Goal: Information Seeking & Learning: Check status

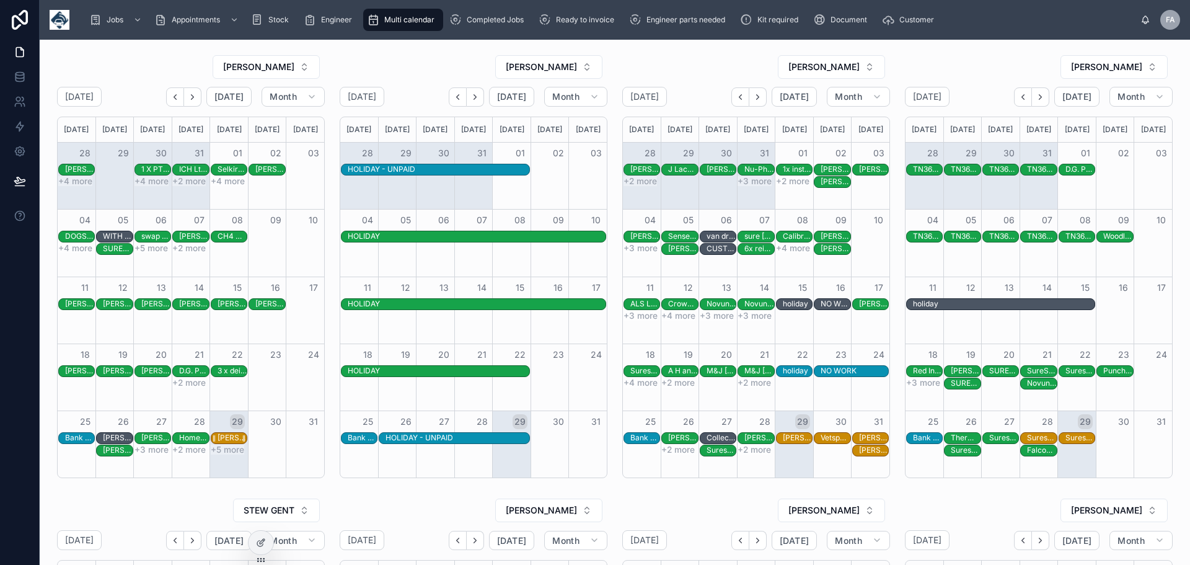
click at [231, 438] on div "[PERSON_NAME] Limited - TIMED 8AM - 2x reinstall - Hull - HU8 8BT" at bounding box center [232, 438] width 29 height 10
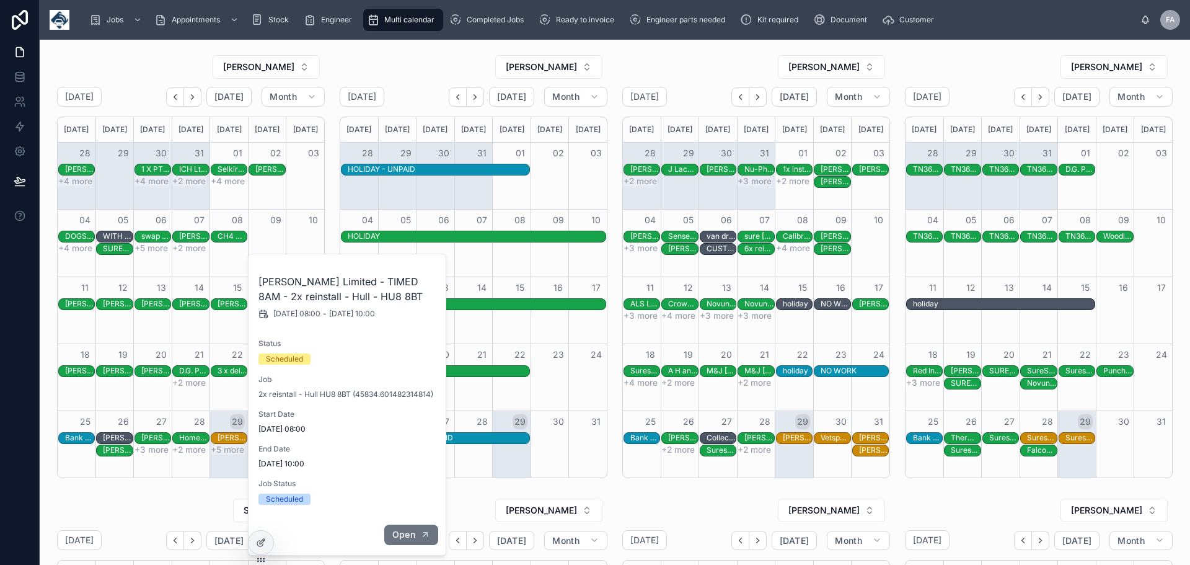
click at [410, 536] on span "Open" at bounding box center [403, 534] width 23 height 11
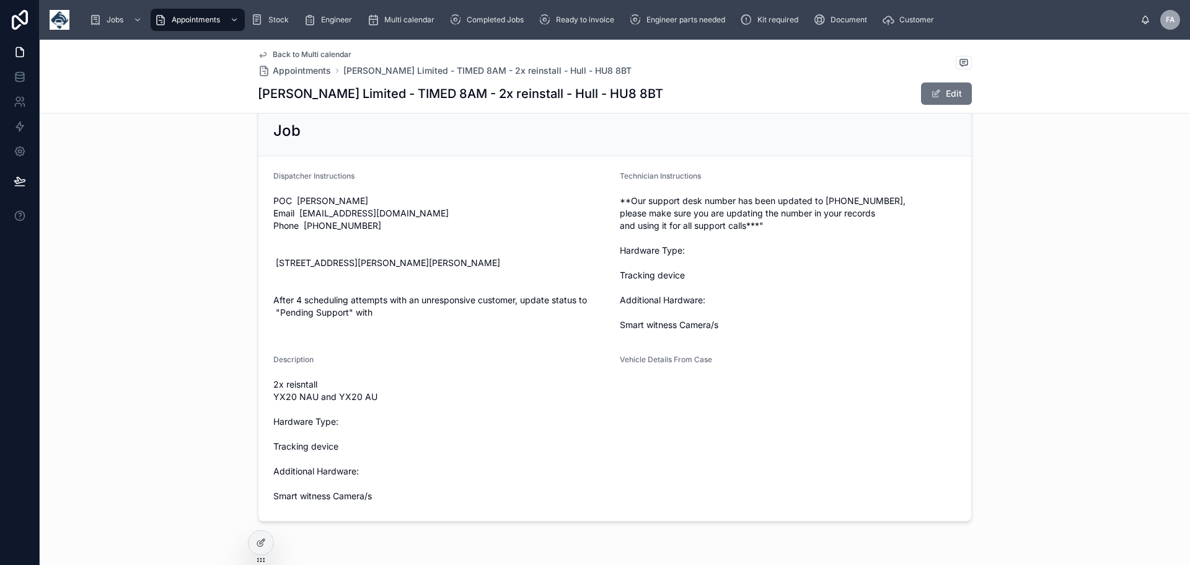
scroll to position [835, 0]
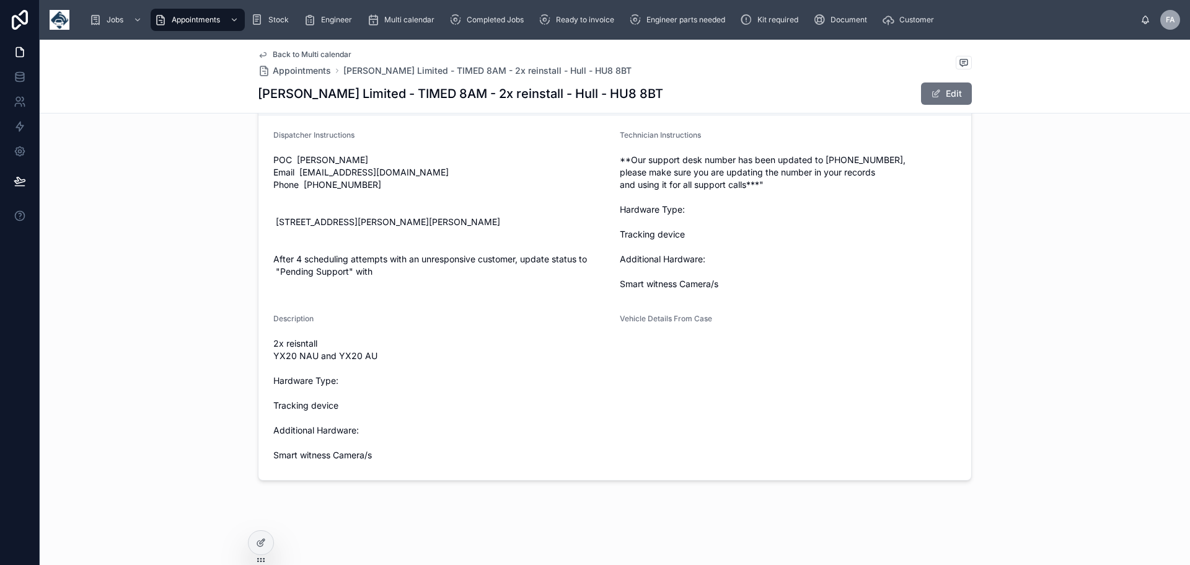
click at [288, 54] on span "Back to Multi calendar" at bounding box center [312, 55] width 79 height 10
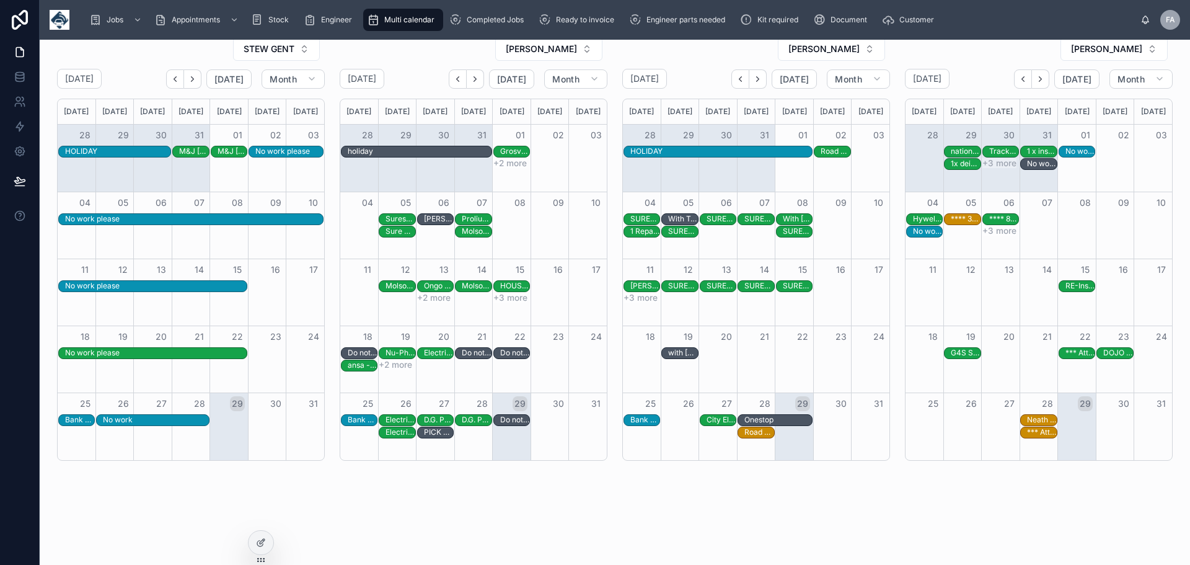
scroll to position [461, 0]
click at [304, 48] on button "STEW GENT" at bounding box center [276, 49] width 87 height 24
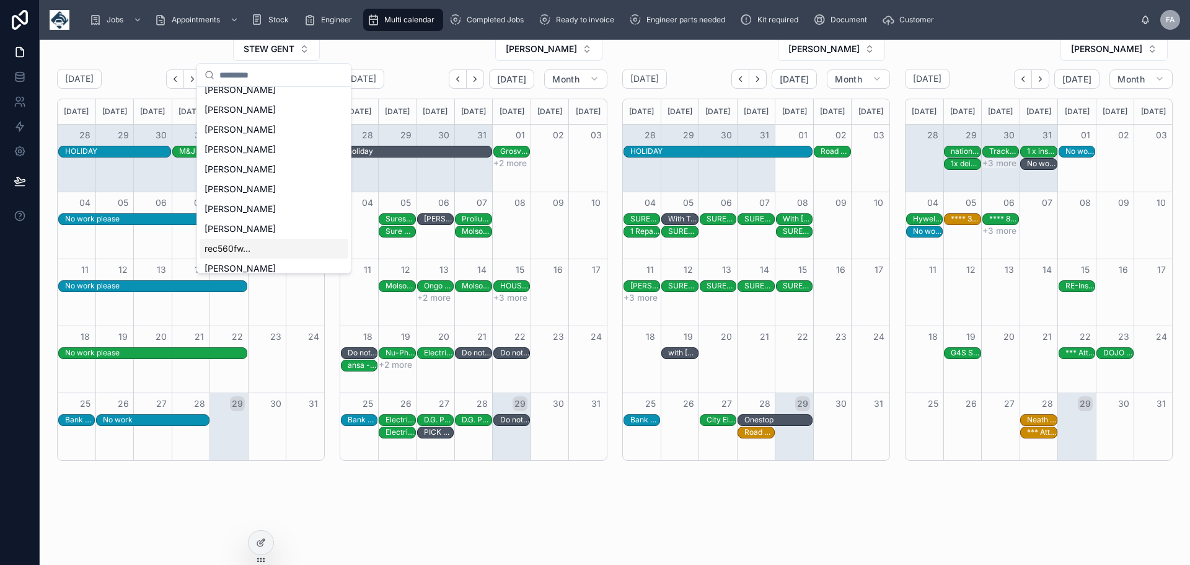
scroll to position [335, 0]
click at [287, 262] on div "[PERSON_NAME]" at bounding box center [274, 260] width 149 height 20
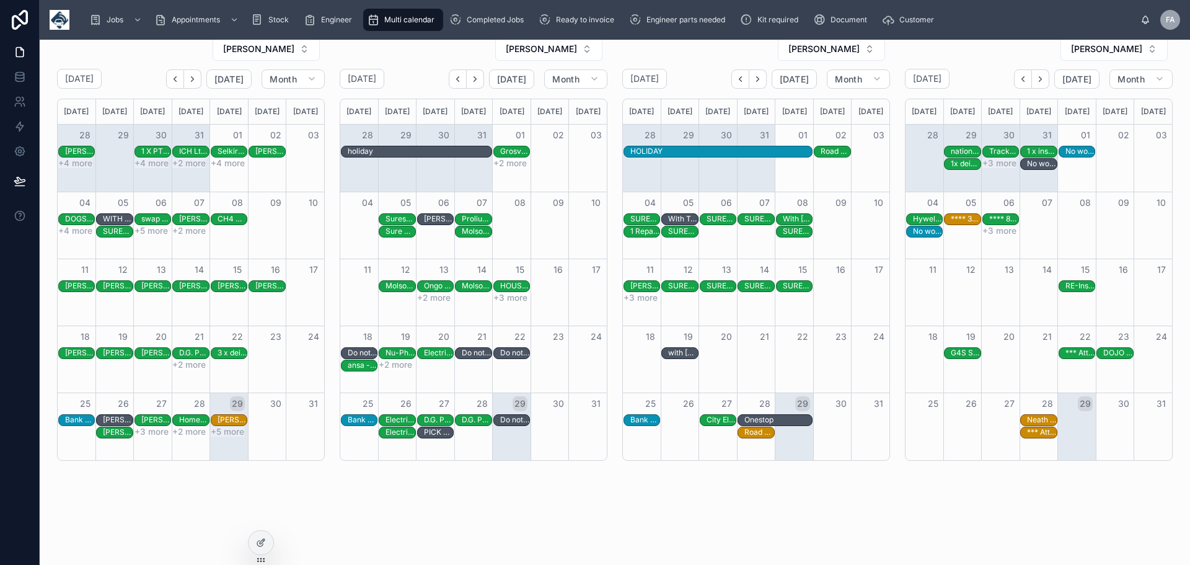
scroll to position [459, 0]
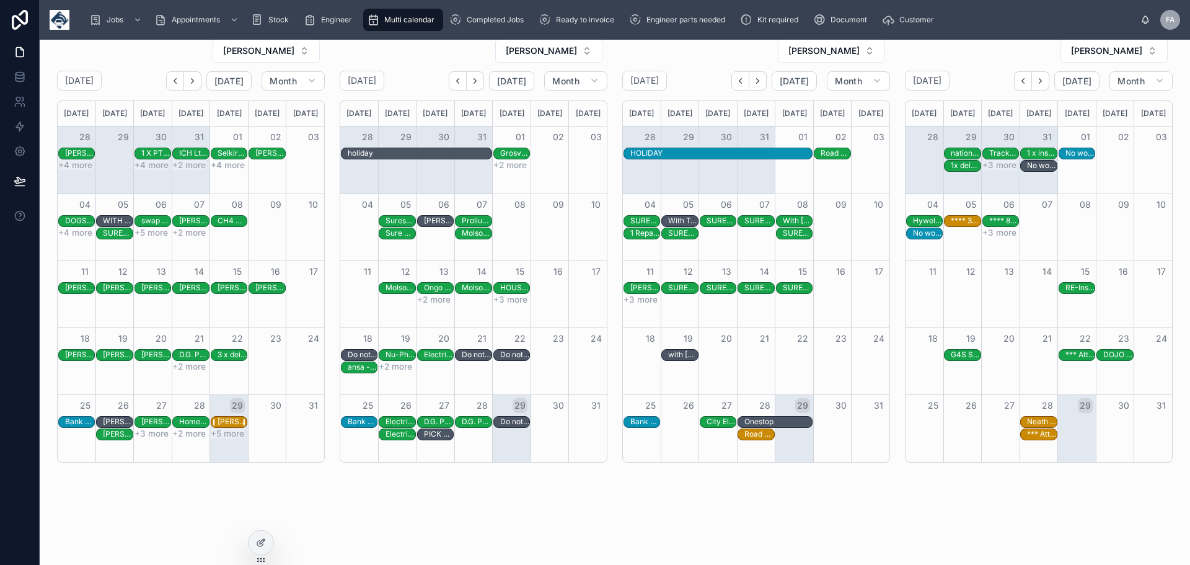
click at [226, 421] on div "[PERSON_NAME] Limited - TIMED 8AM - 2x reinstall - Hull - HU8 8BT" at bounding box center [232, 422] width 29 height 10
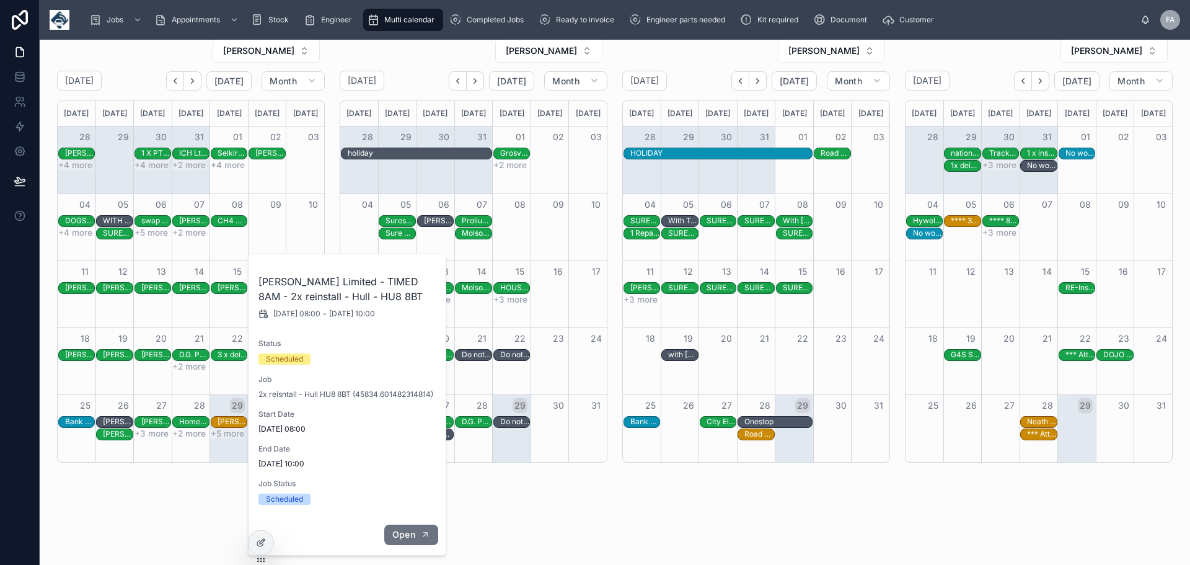
click at [405, 534] on span "Open" at bounding box center [403, 534] width 23 height 11
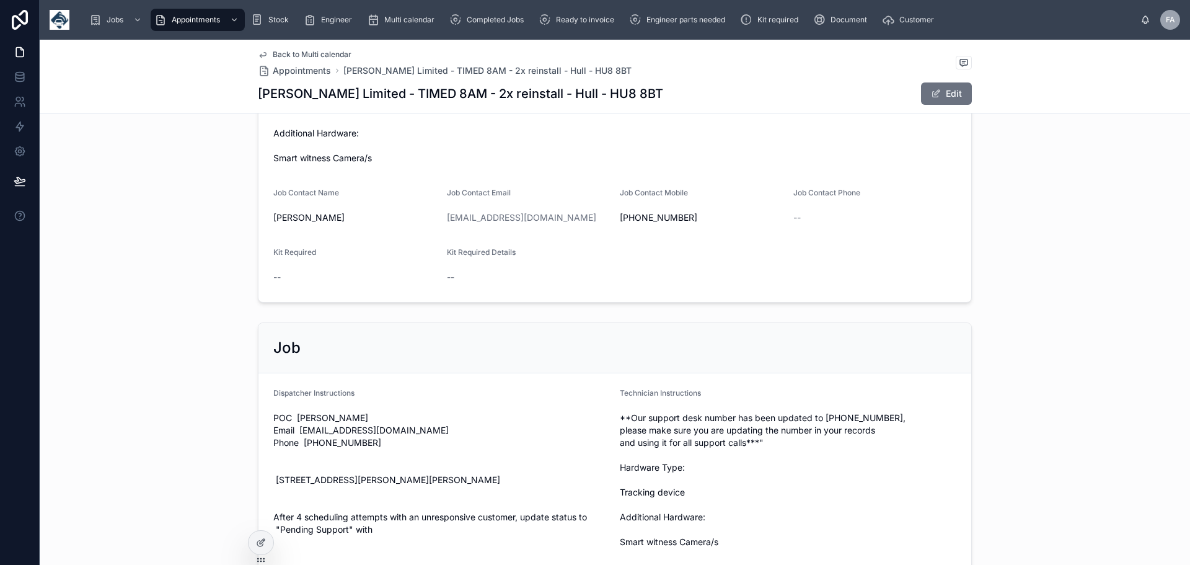
scroll to position [749, 0]
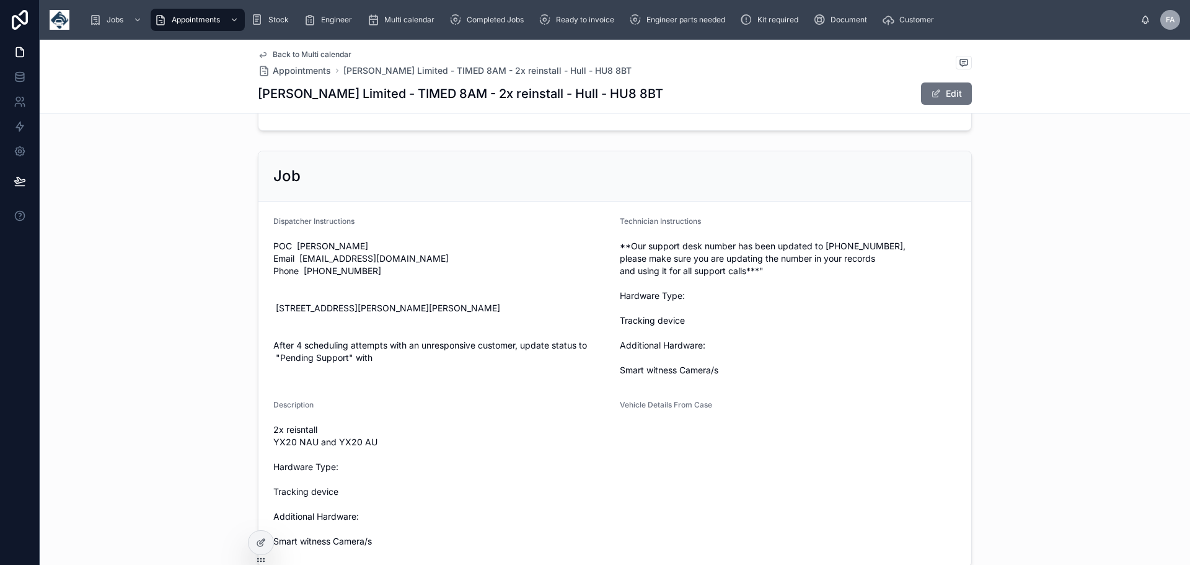
click at [292, 55] on span "Back to Multi calendar" at bounding box center [312, 55] width 79 height 10
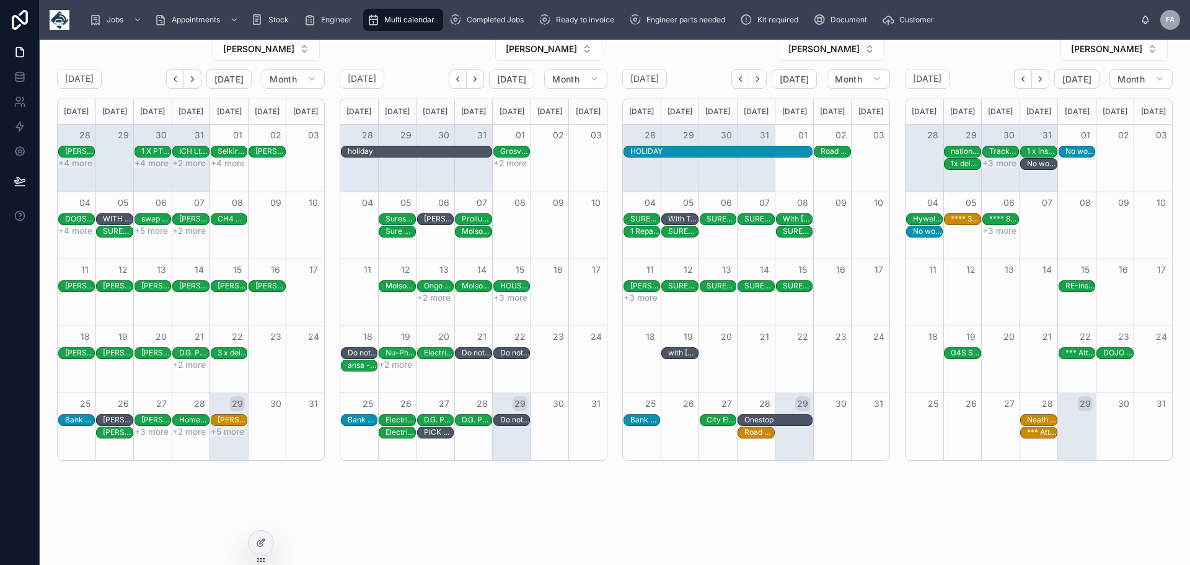
scroll to position [461, 0]
click at [224, 422] on div "[PERSON_NAME] Limited - TIMED 8AM - 2x reinstall - Hull - HU8 8BT" at bounding box center [232, 420] width 29 height 10
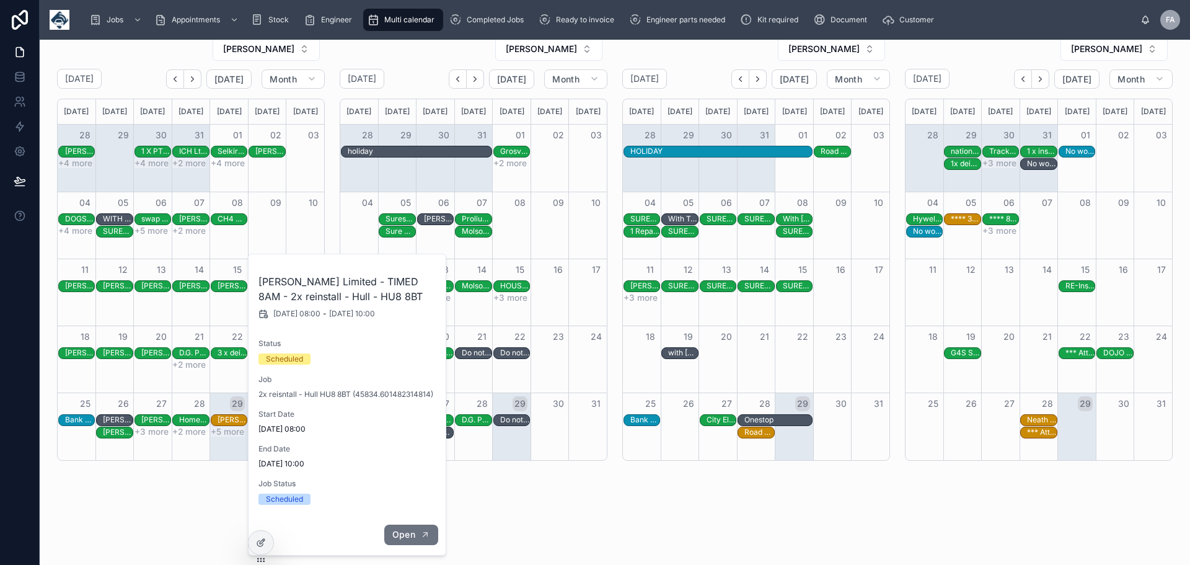
click at [397, 536] on span "Open" at bounding box center [403, 534] width 23 height 11
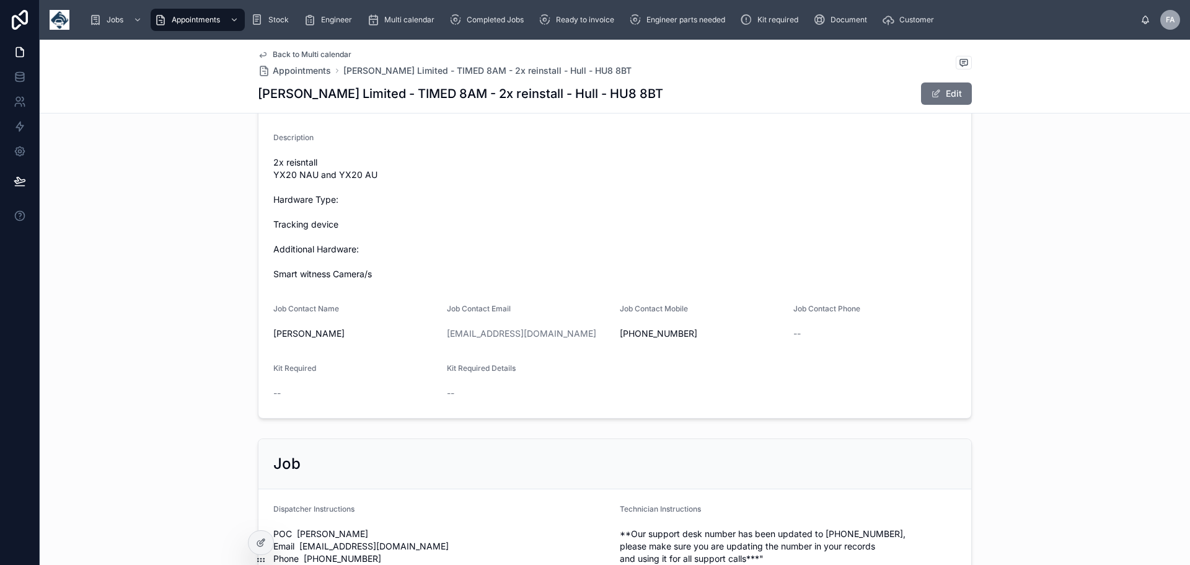
click at [1025, 294] on div "Start Date 29/08/2025 08:00 End Date 29/08/2025 10:00 Name Joseph Ash Limited -…" at bounding box center [615, 112] width 1150 height 621
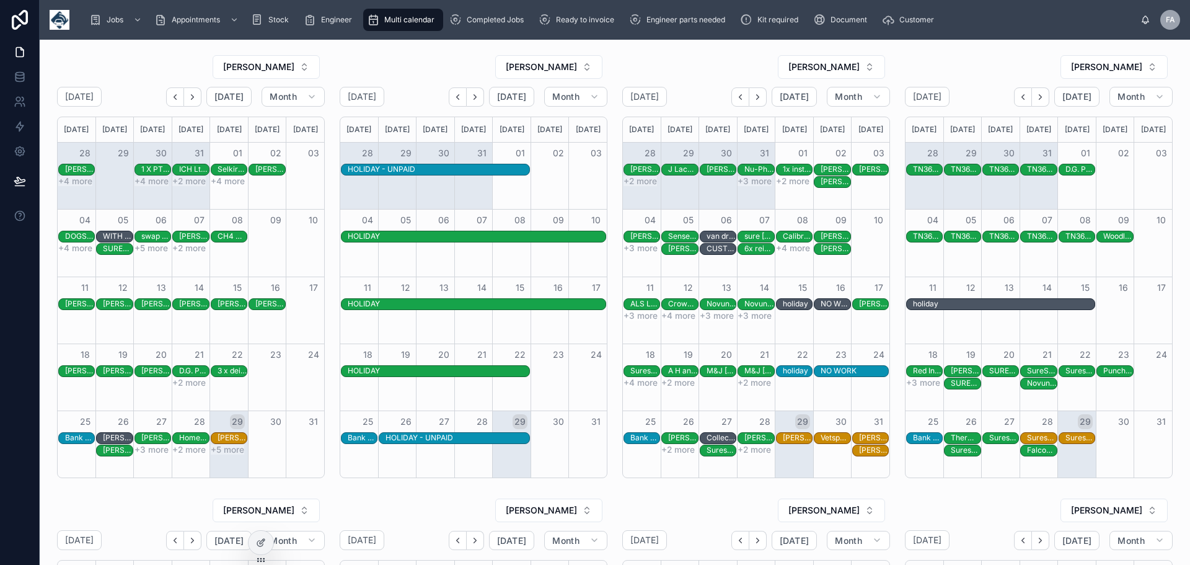
click at [236, 450] on button "+5 more" at bounding box center [227, 449] width 33 height 10
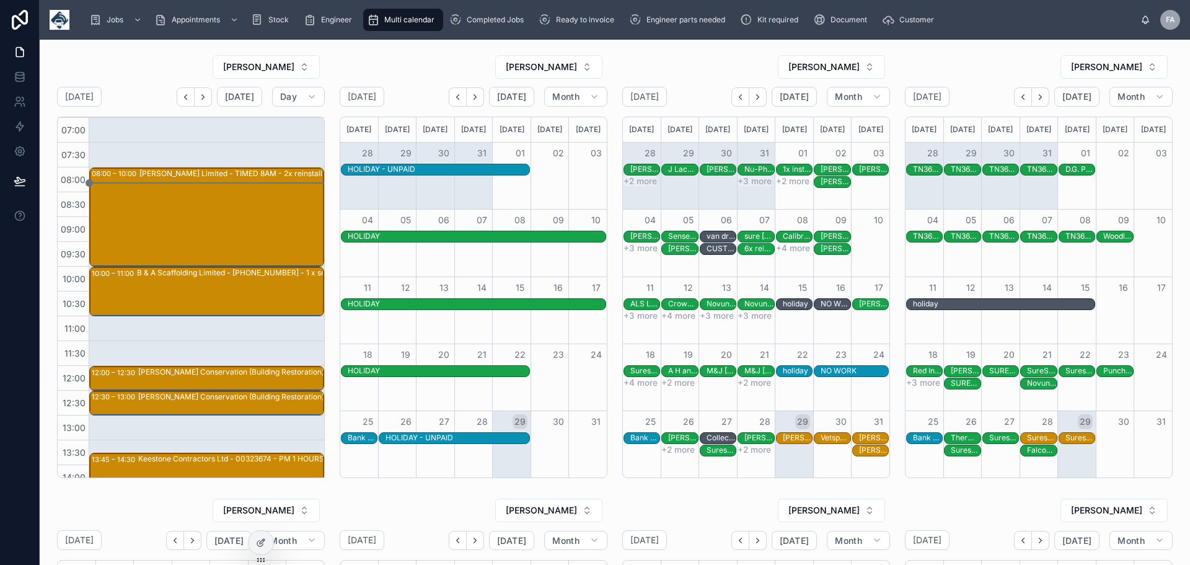
scroll to position [236, 0]
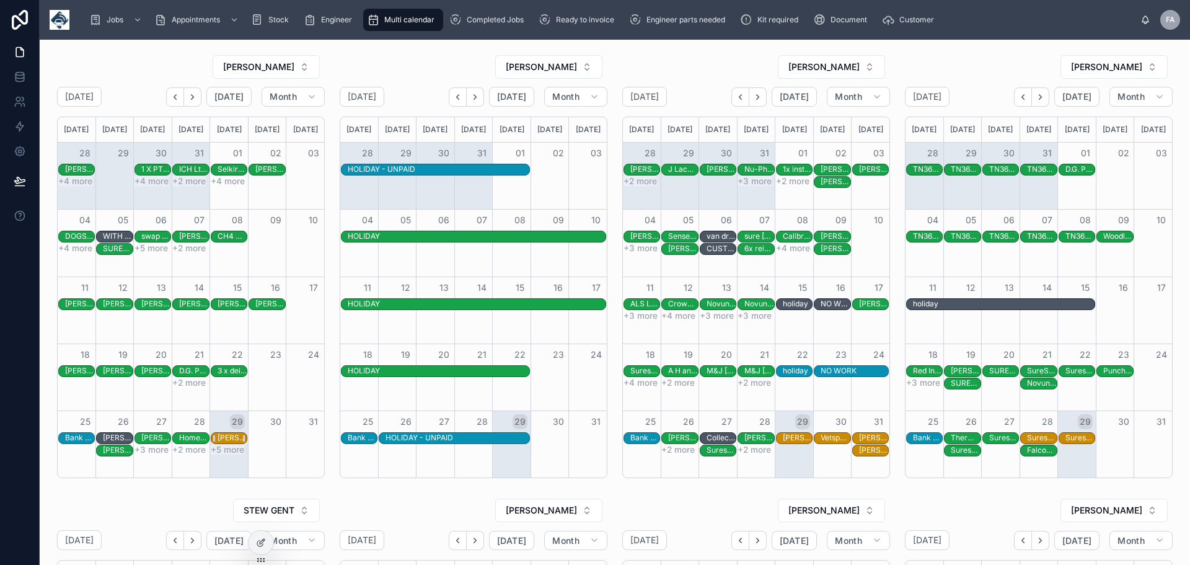
click at [227, 438] on div "[PERSON_NAME] Limited - TIMED 8AM - 2x reinstall - Hull - HU8 8BT" at bounding box center [232, 438] width 29 height 10
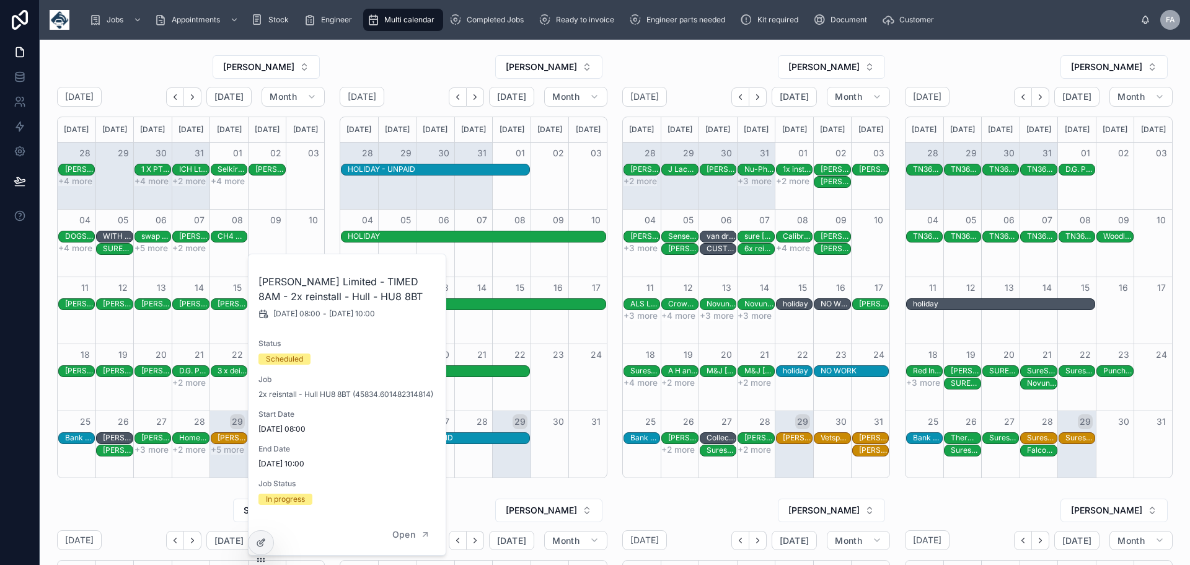
click at [224, 452] on button "+5 more" at bounding box center [227, 449] width 33 height 10
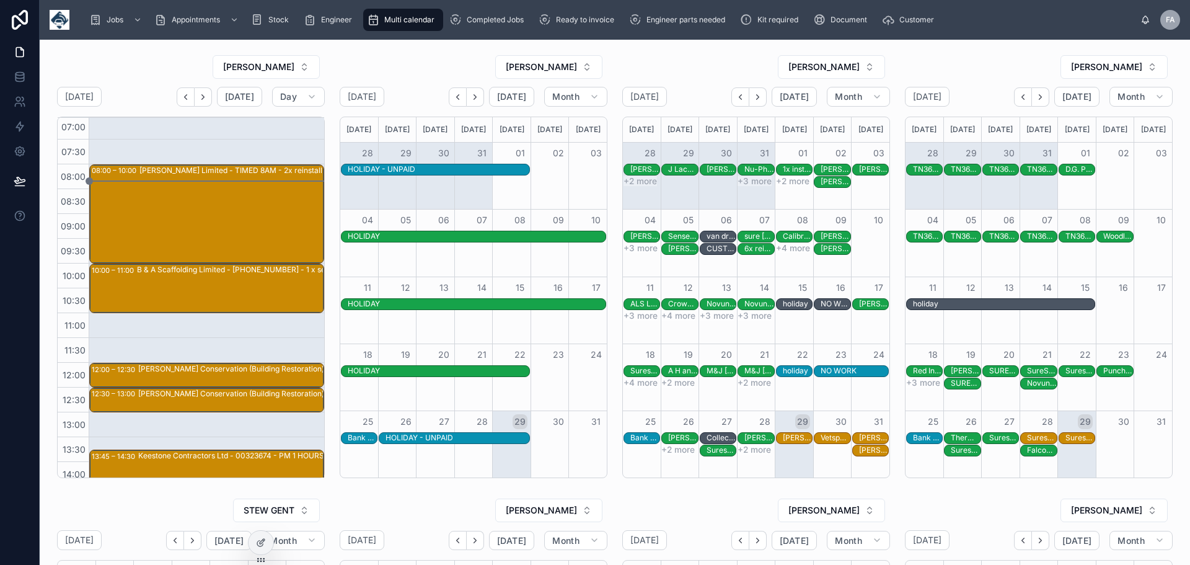
scroll to position [1, 0]
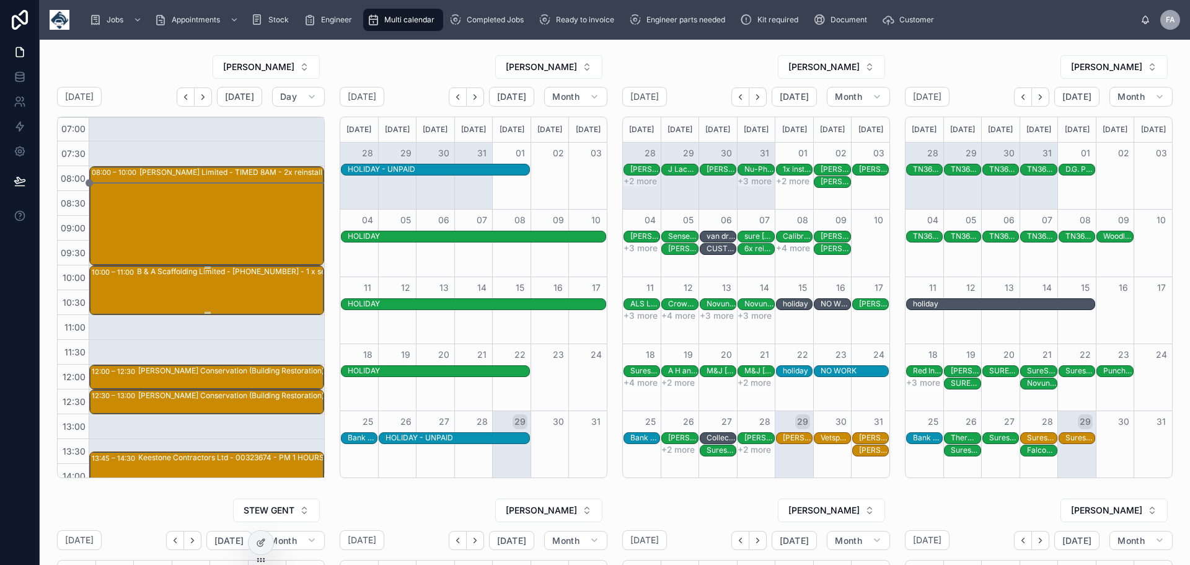
click at [211, 288] on div "B & A Scaffolding Limited - [PHONE_NUMBER] - 1 x service call - 10am - FP18 WTD…" at bounding box center [252, 289] width 231 height 47
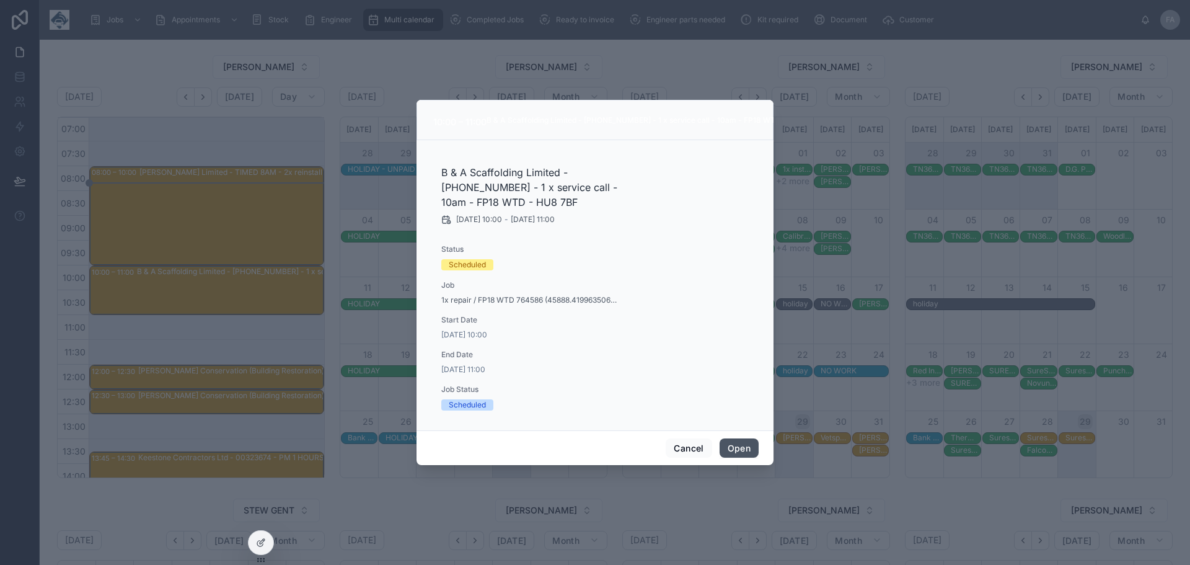
click at [733, 451] on button "Open" at bounding box center [739, 448] width 39 height 20
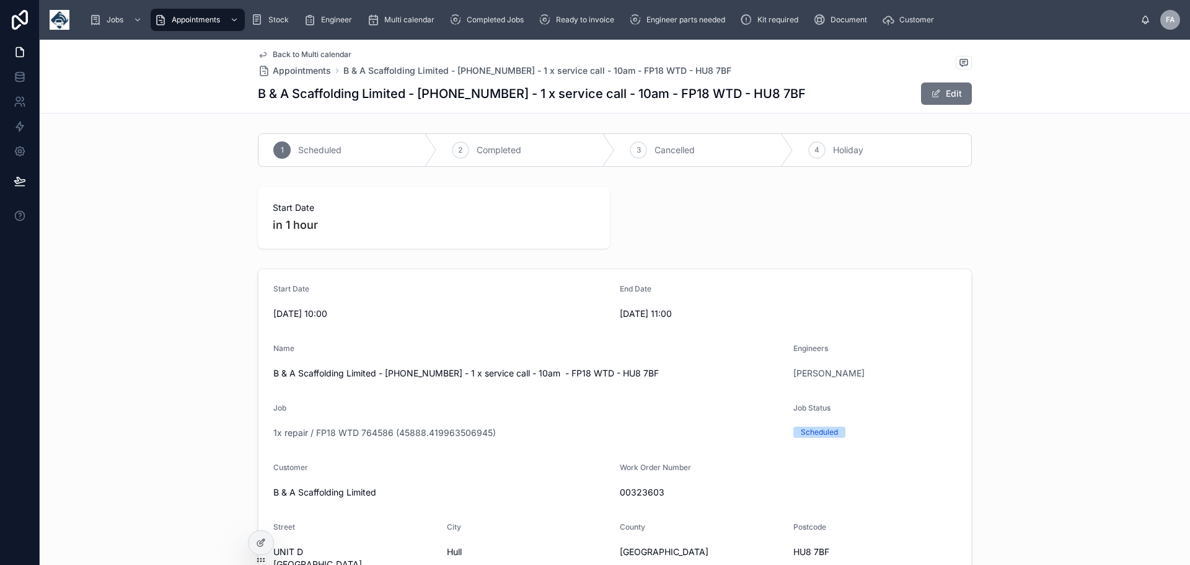
click at [295, 55] on span "Back to Multi calendar" at bounding box center [312, 55] width 79 height 10
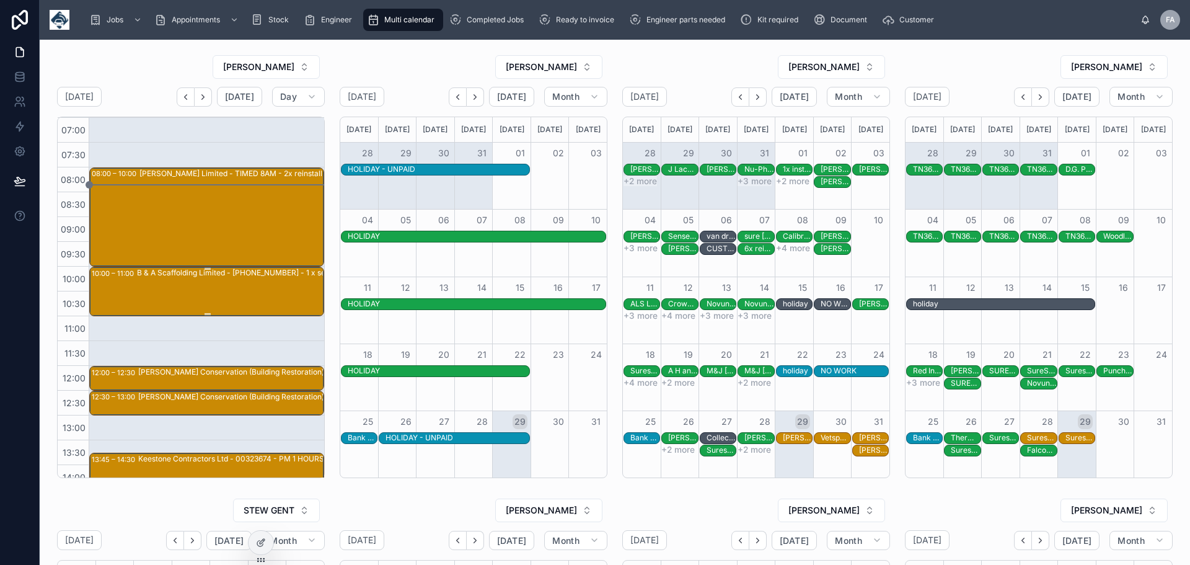
click at [219, 294] on div "B & A Scaffolding Limited - [PHONE_NUMBER] - 1 x service call - 10am - FP18 WTD…" at bounding box center [252, 290] width 231 height 47
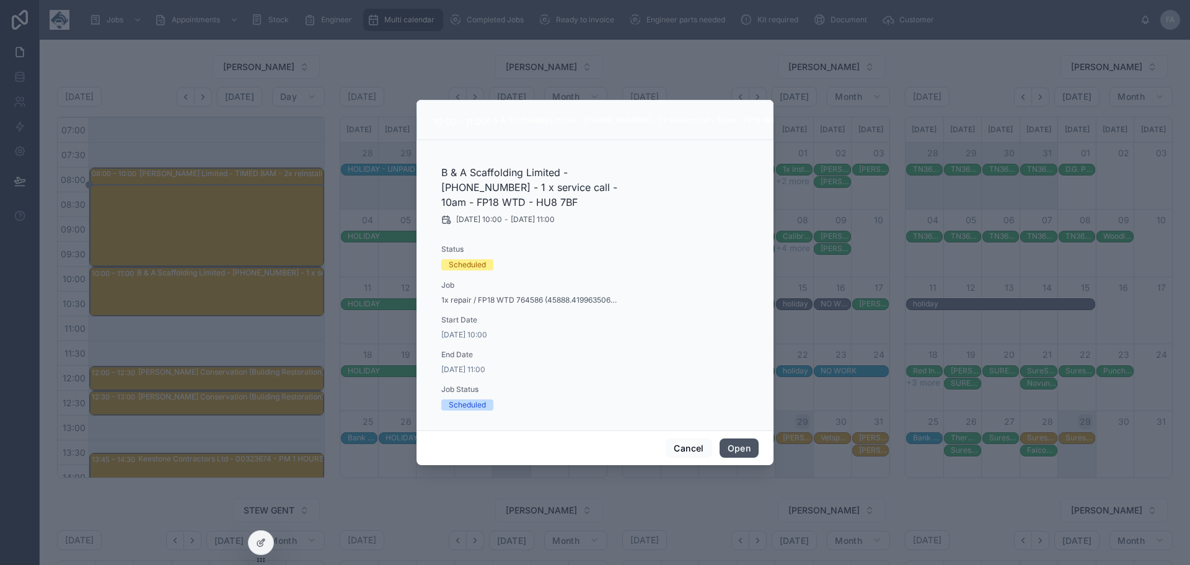
click at [739, 445] on button "Open" at bounding box center [739, 448] width 39 height 20
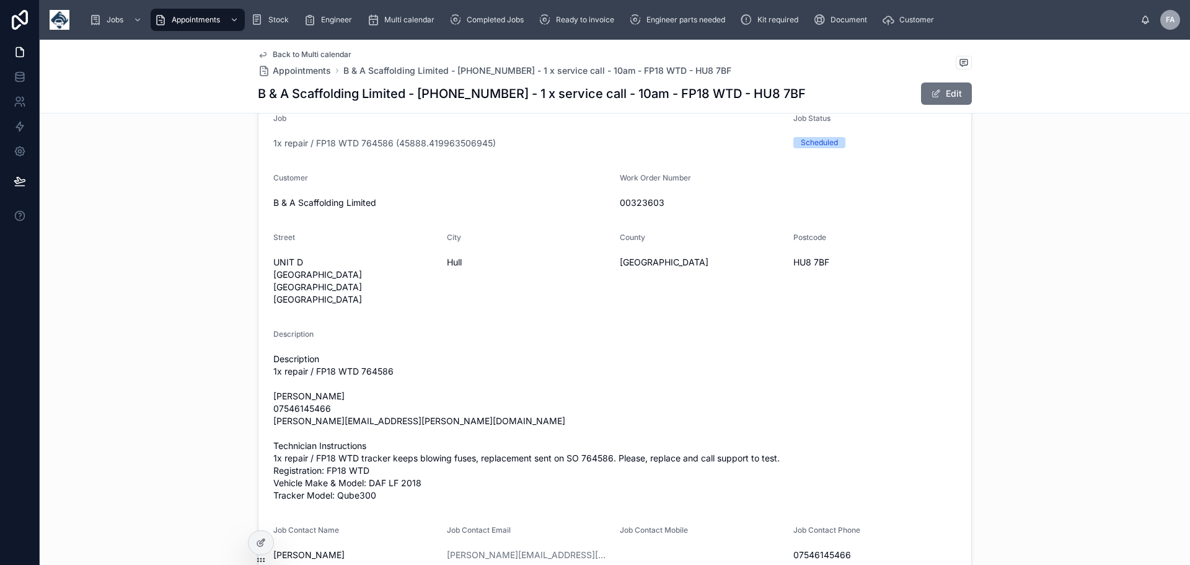
scroll to position [144, 0]
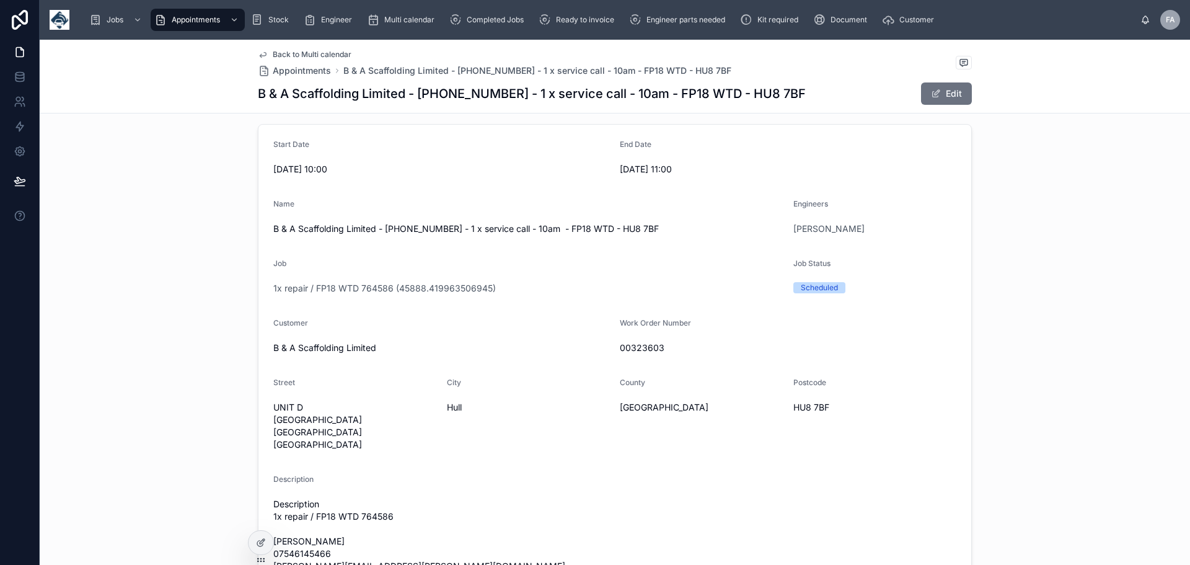
click at [280, 52] on span "Back to Multi calendar" at bounding box center [312, 55] width 79 height 10
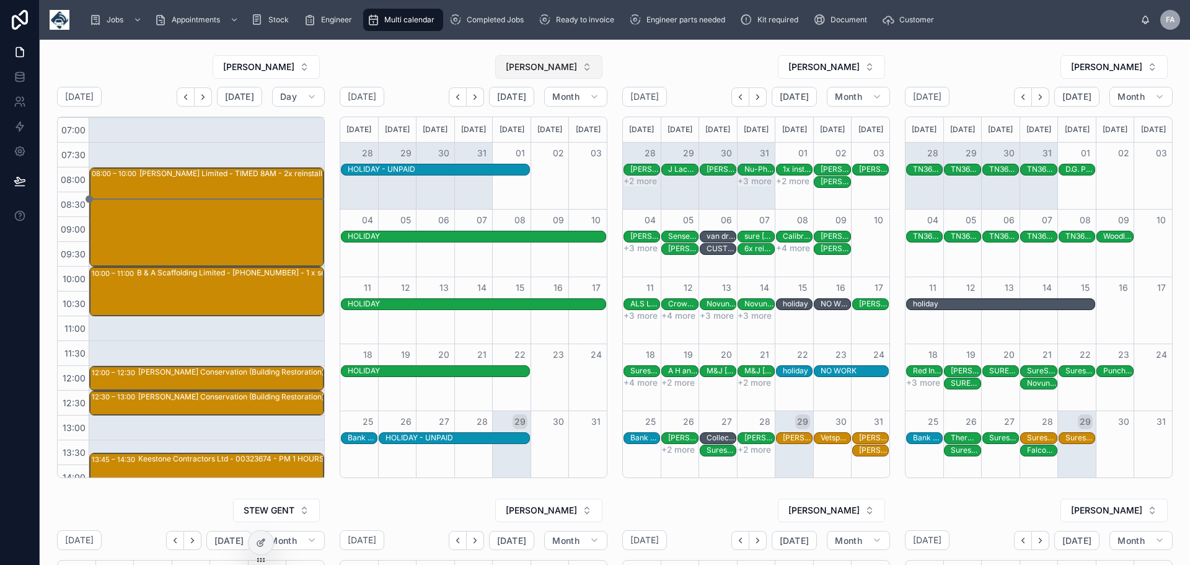
click at [586, 65] on button "[PERSON_NAME]" at bounding box center [548, 67] width 107 height 24
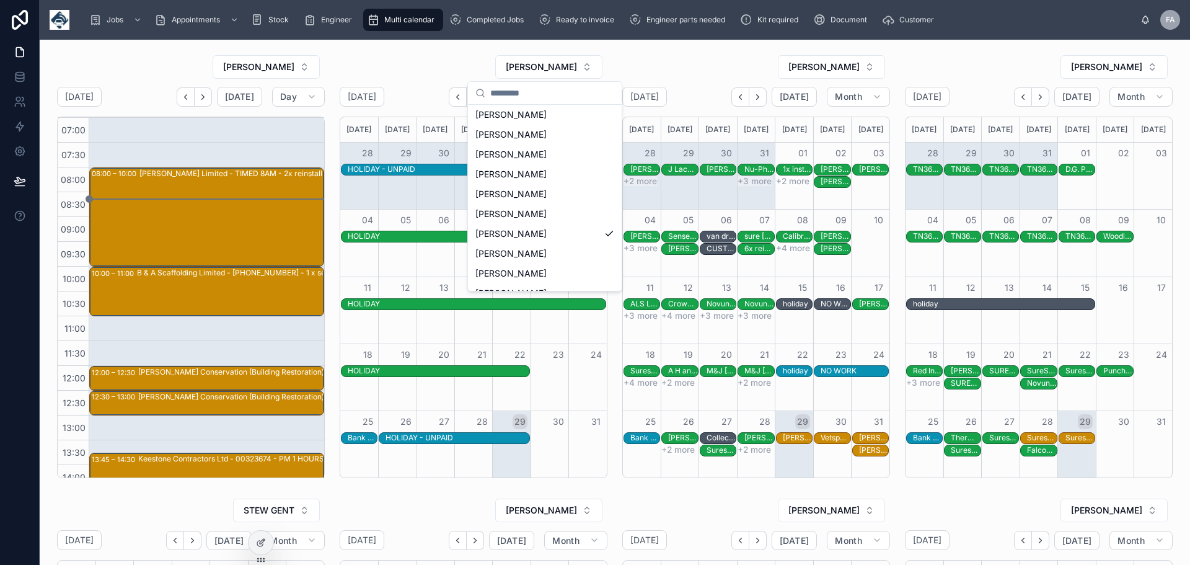
scroll to position [223, 0]
click at [529, 245] on span "[PERSON_NAME]" at bounding box center [510, 251] width 71 height 12
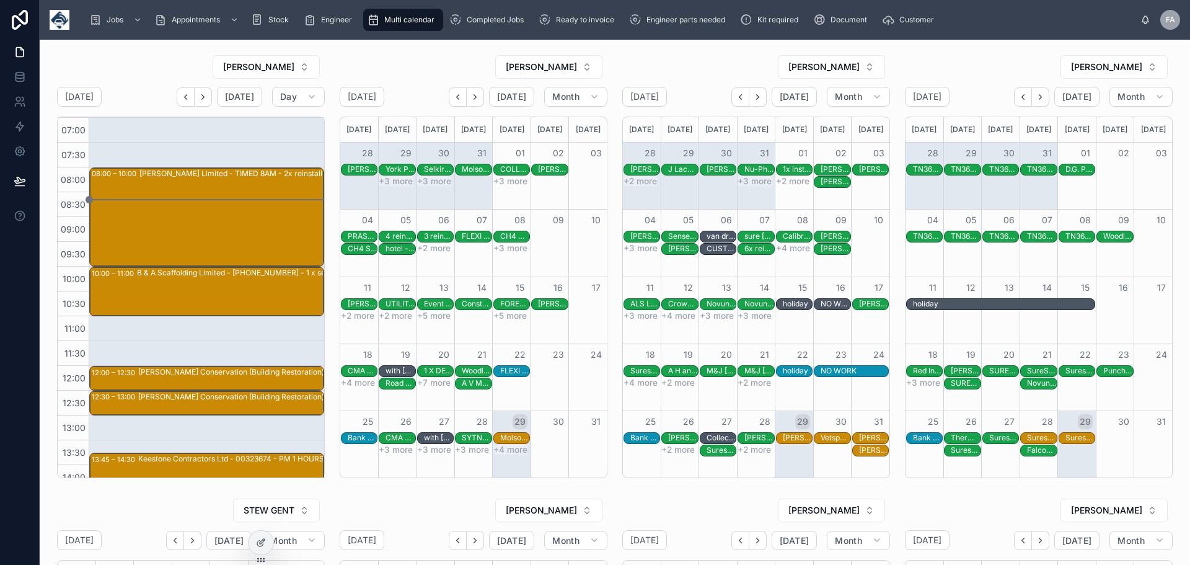
click at [503, 449] on button "+4 more" at bounding box center [510, 449] width 34 height 10
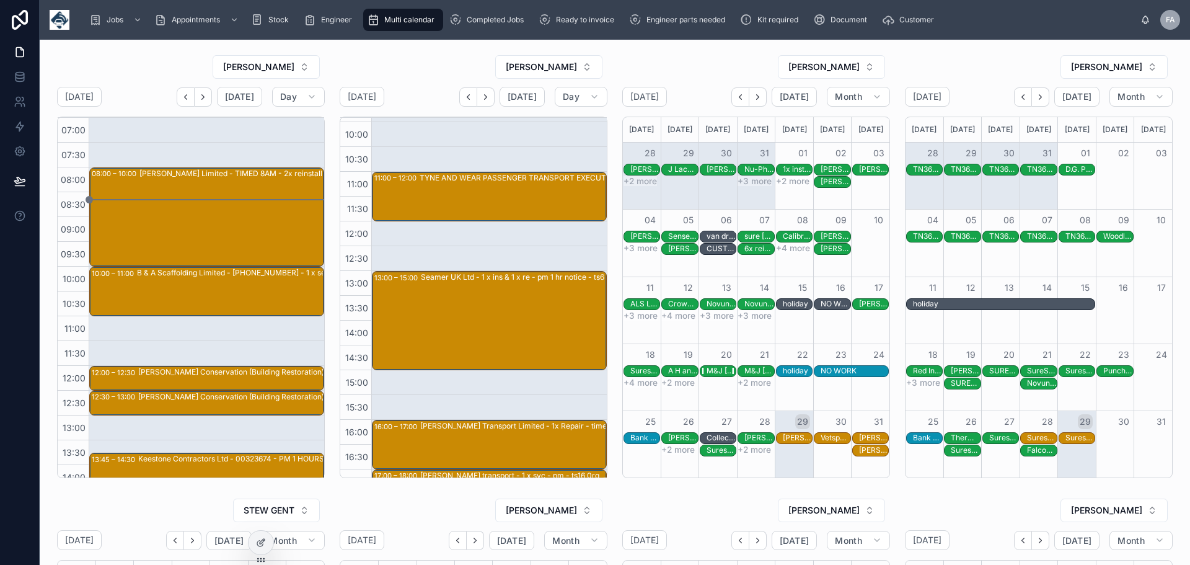
scroll to position [144, 0]
